Goal: Information Seeking & Learning: Learn about a topic

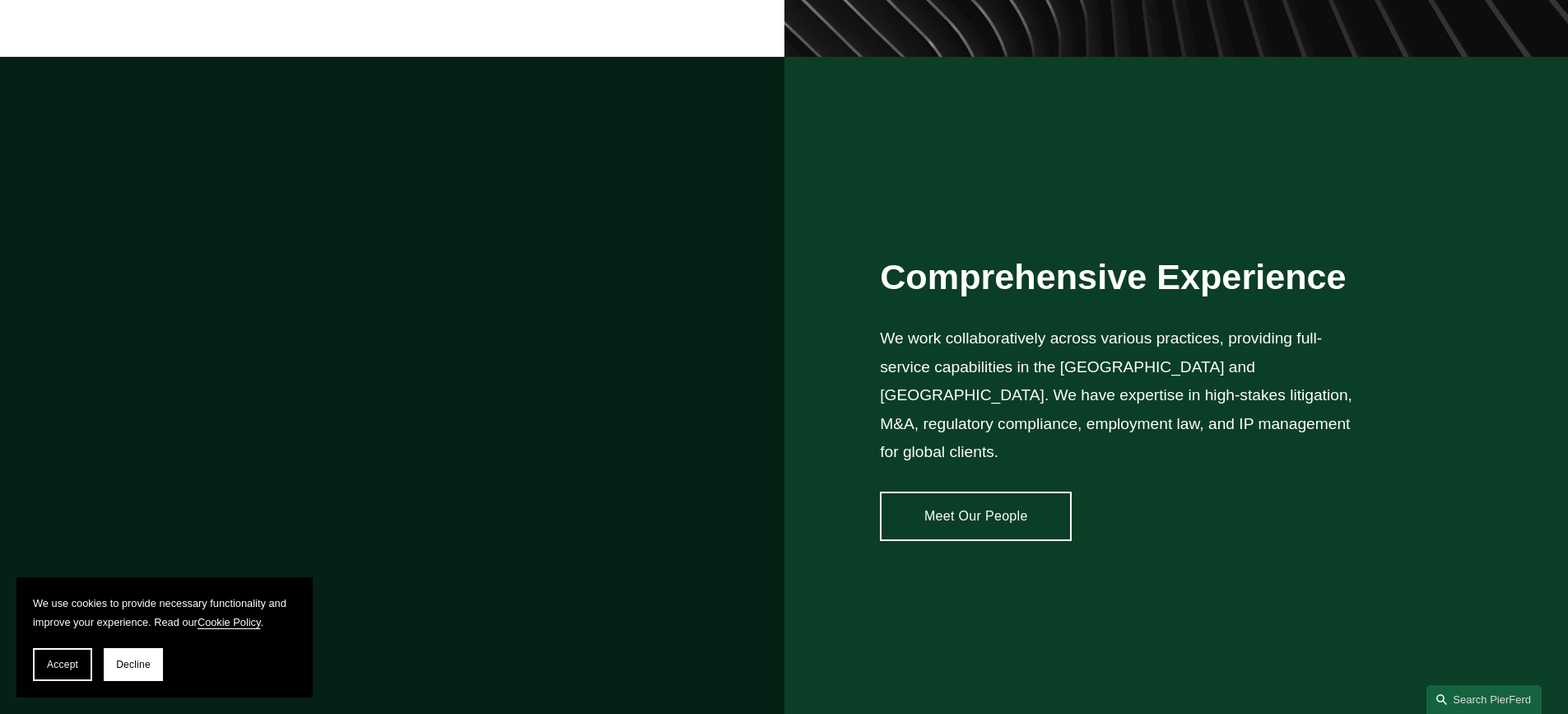
scroll to position [1318, 0]
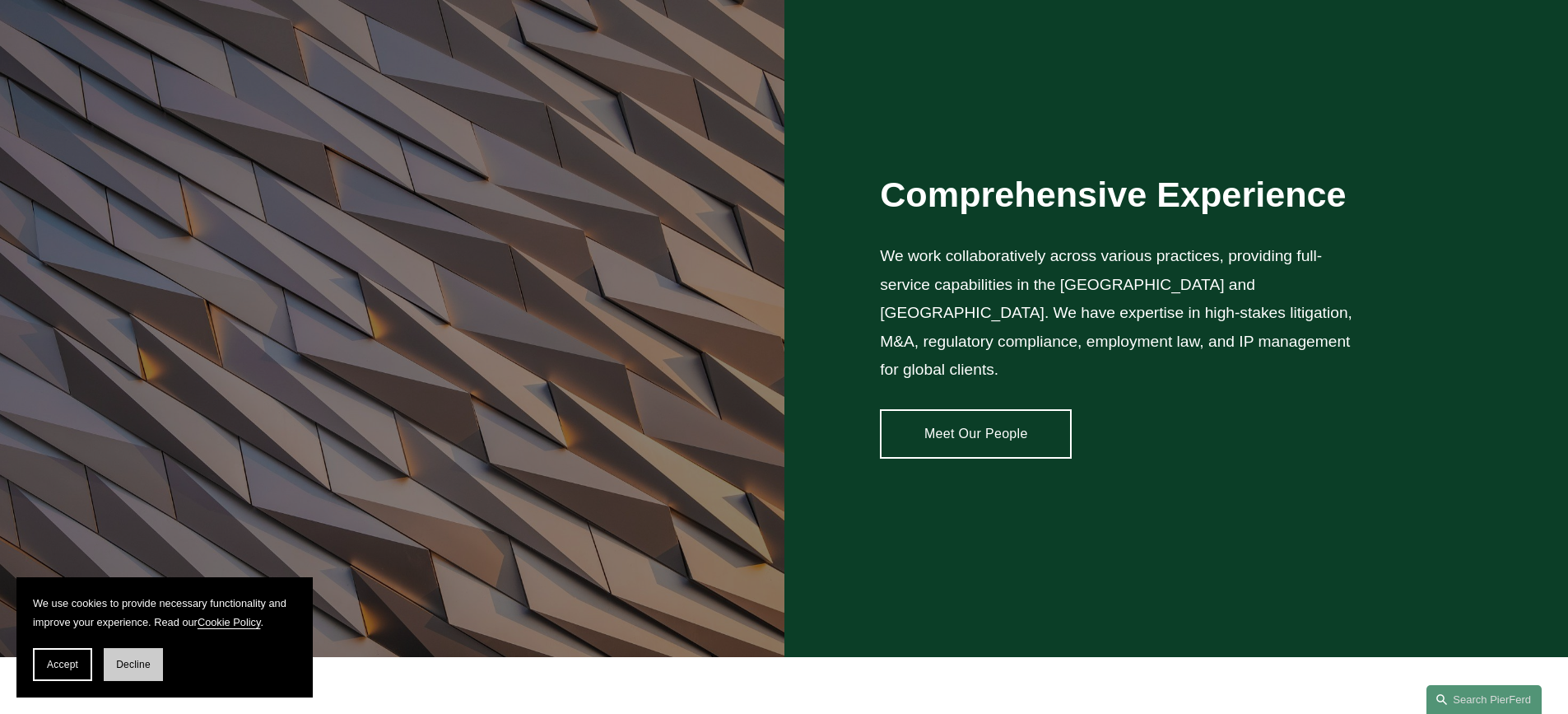
click at [128, 672] on button "Decline" at bounding box center [133, 665] width 60 height 33
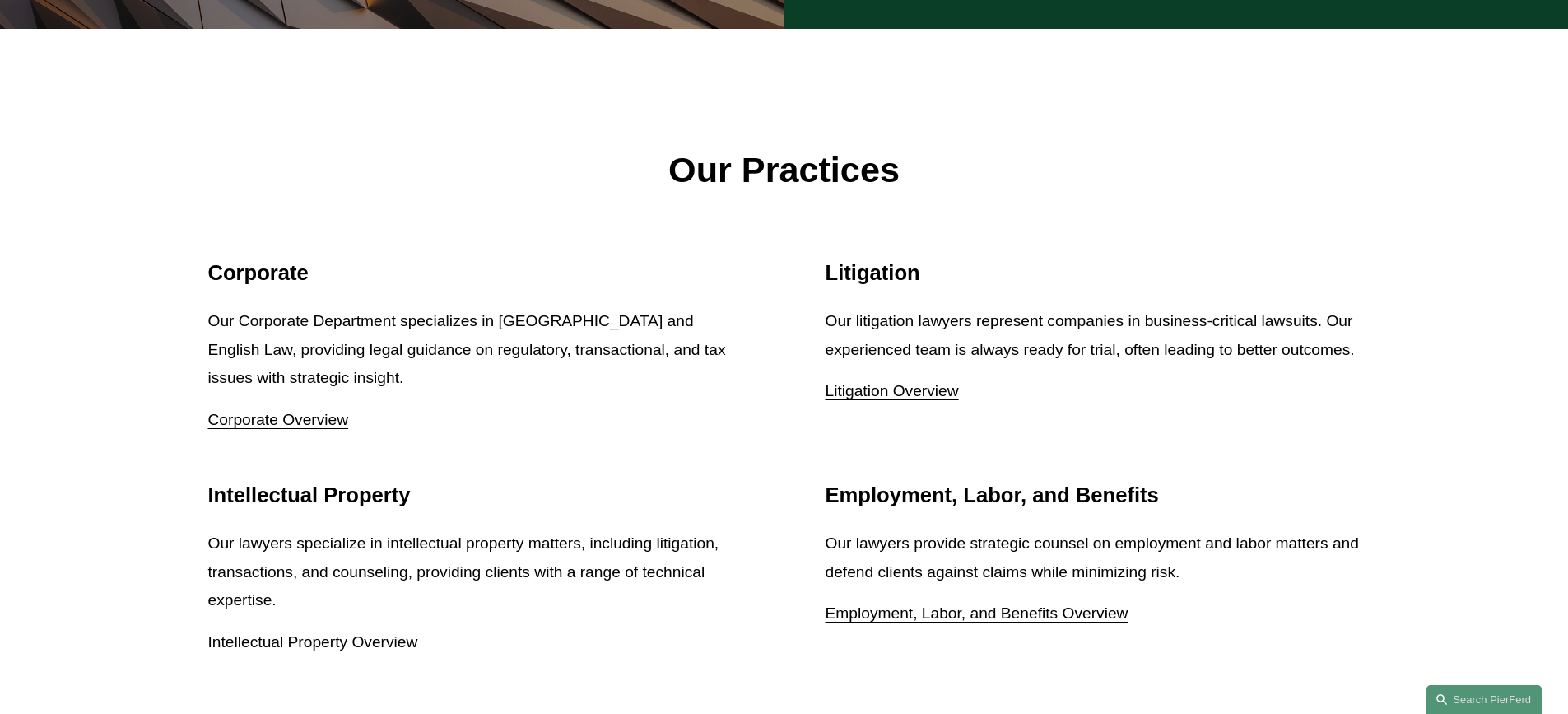
scroll to position [1452, 0]
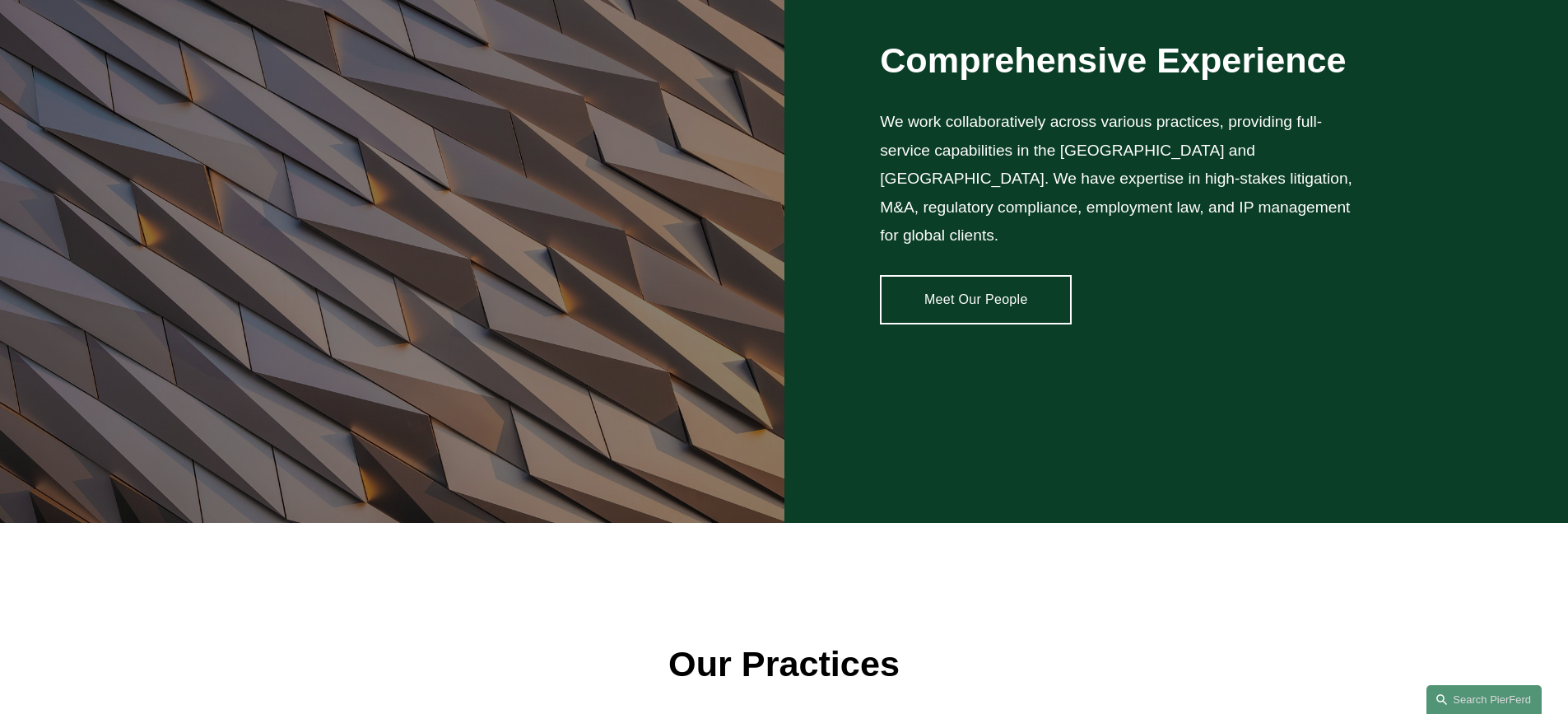
click at [944, 295] on link "Meet Our People" at bounding box center [976, 299] width 192 height 49
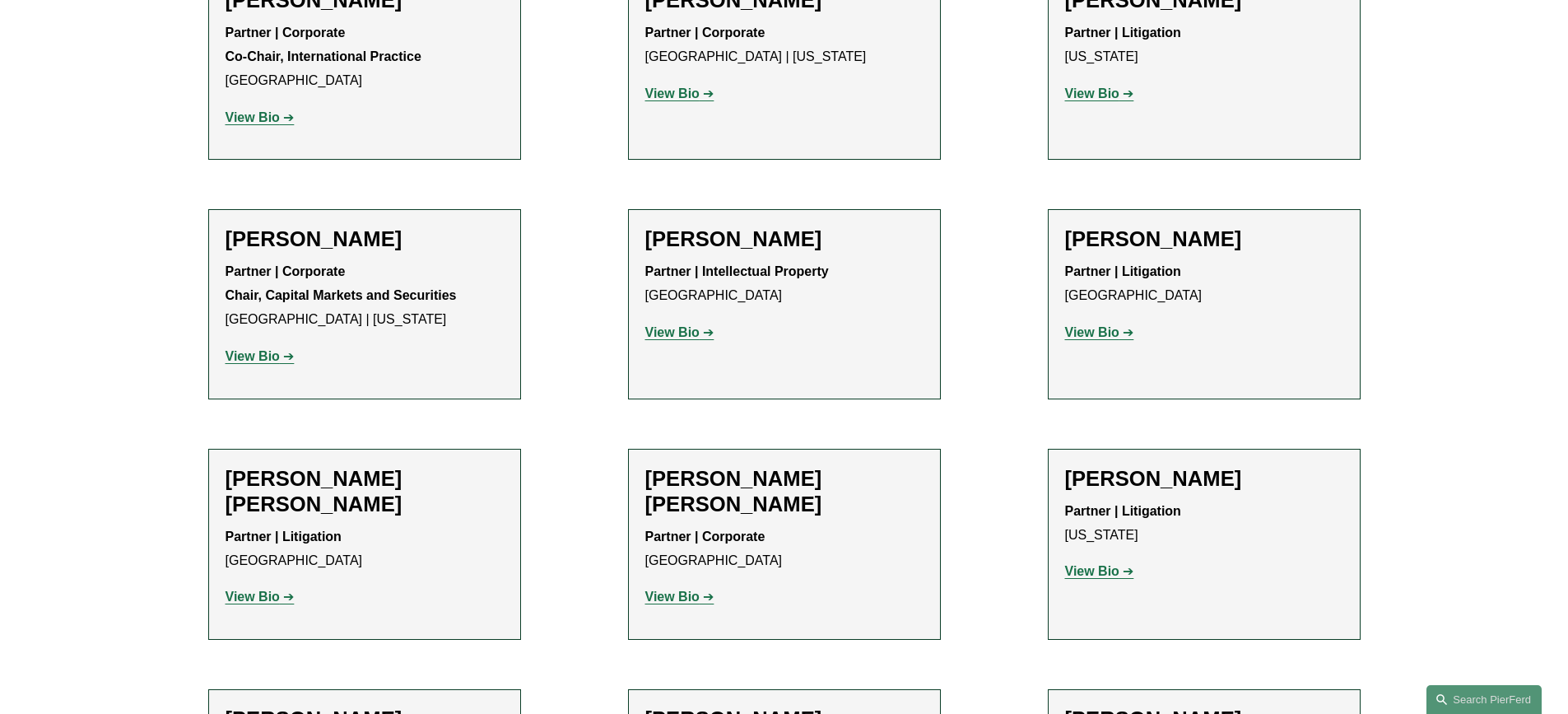
scroll to position [11842, 0]
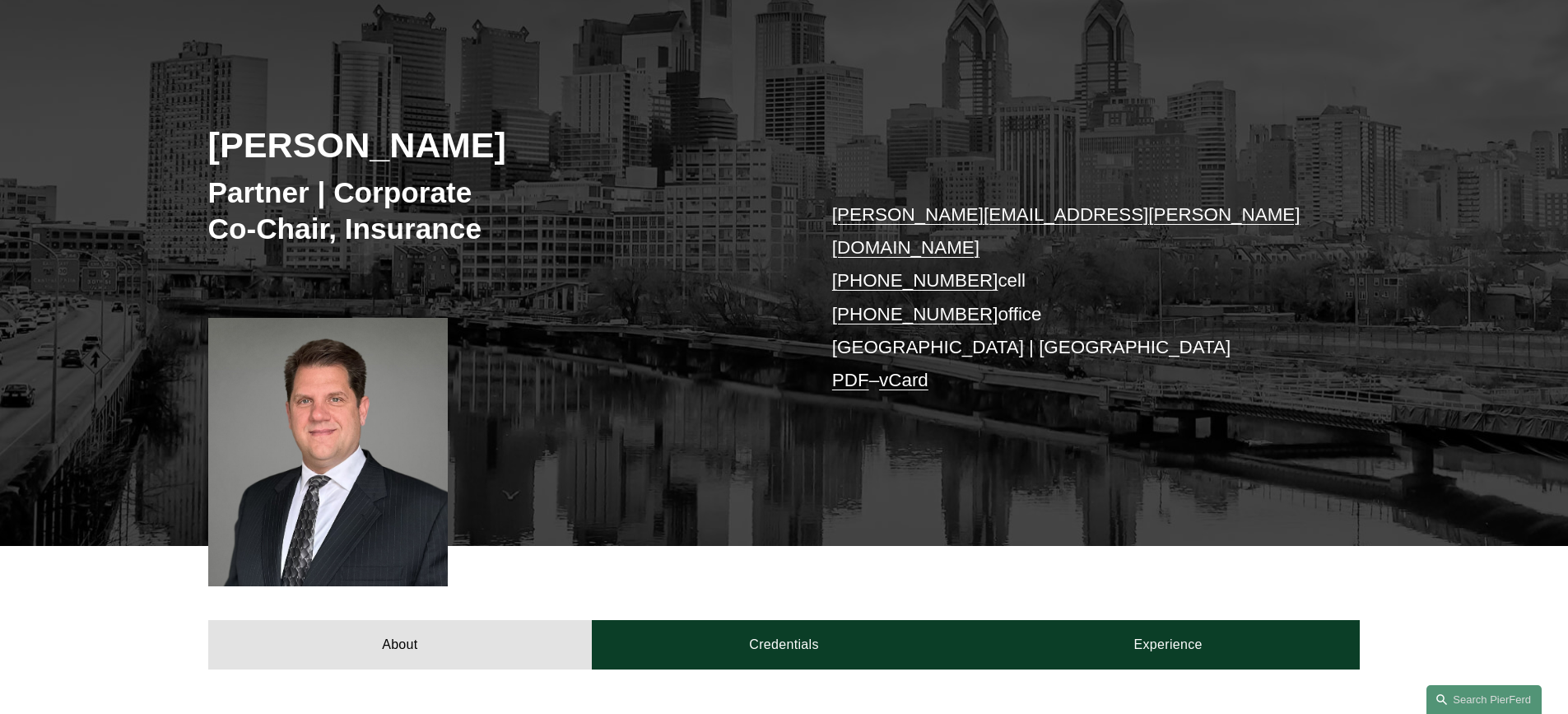
scroll to position [330, 0]
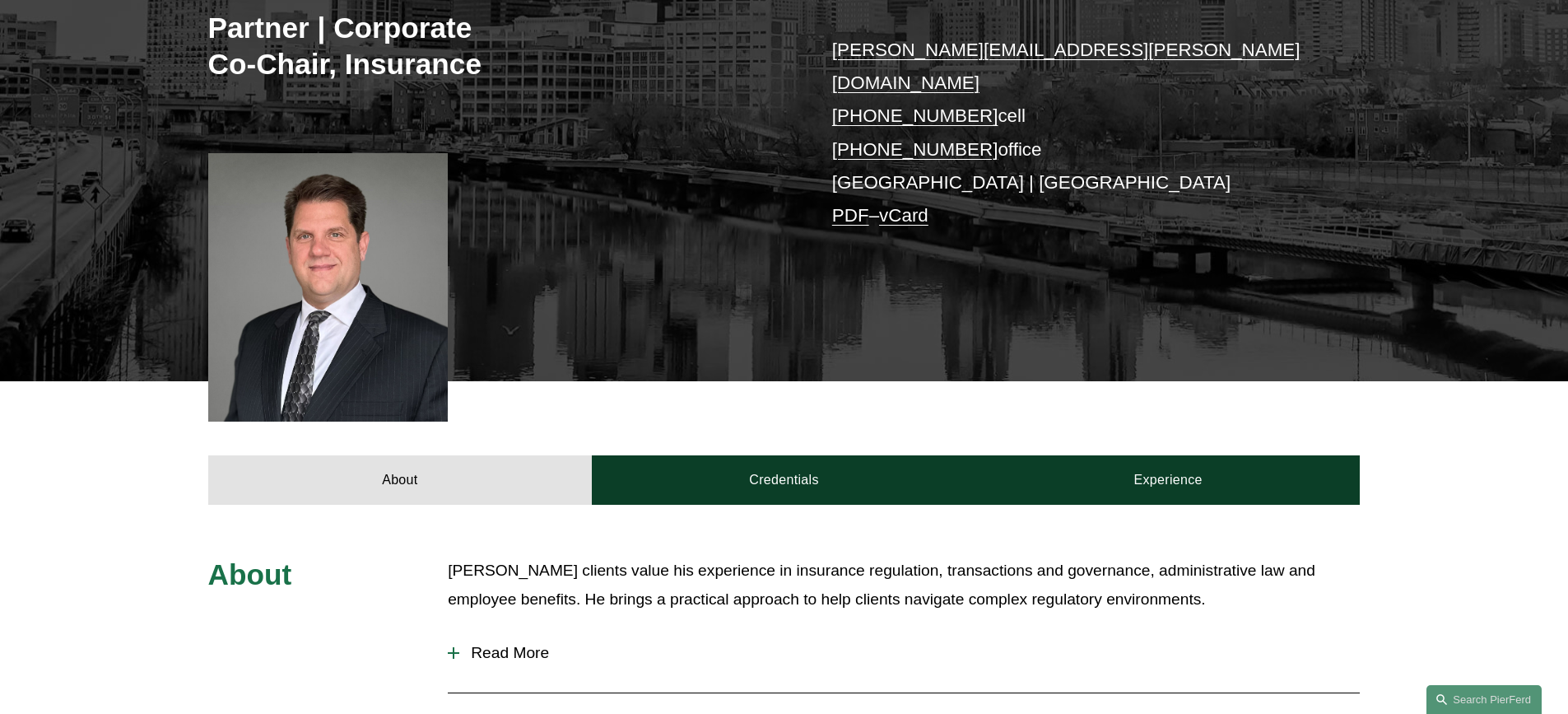
click at [478, 644] on span "Read More" at bounding box center [909, 653] width 900 height 18
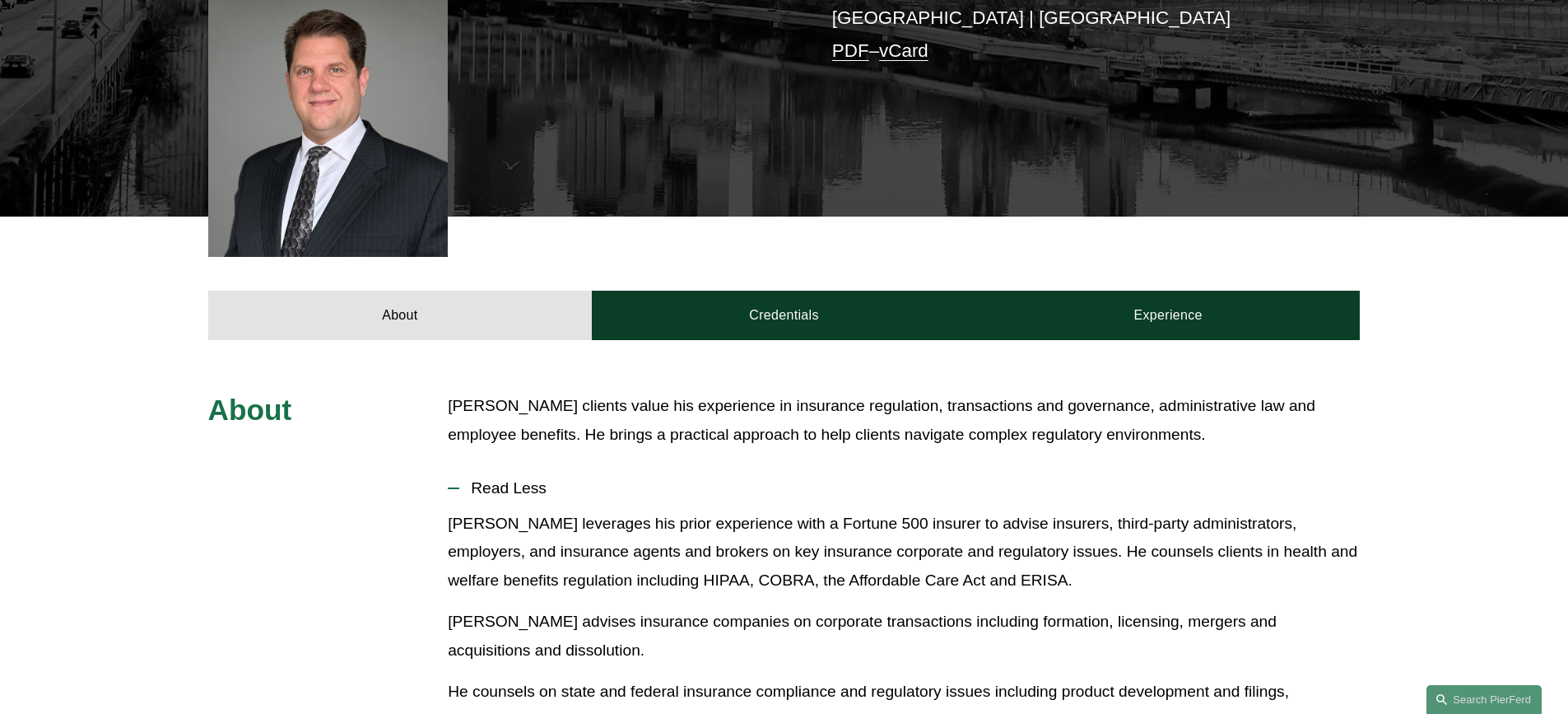
scroll to position [164, 0]
